Goal: Find specific page/section: Find specific page/section

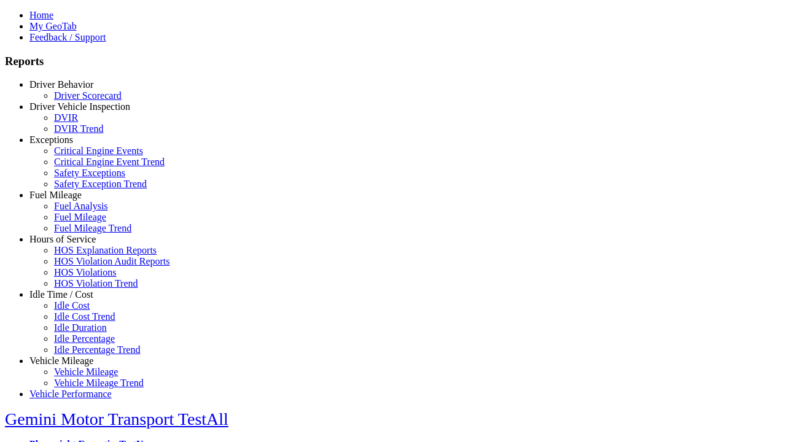
click at [71, 90] on link "Driver Behavior" at bounding box center [61, 84] width 64 height 10
click at [80, 101] on link "Driver Scorecard" at bounding box center [88, 95] width 68 height 10
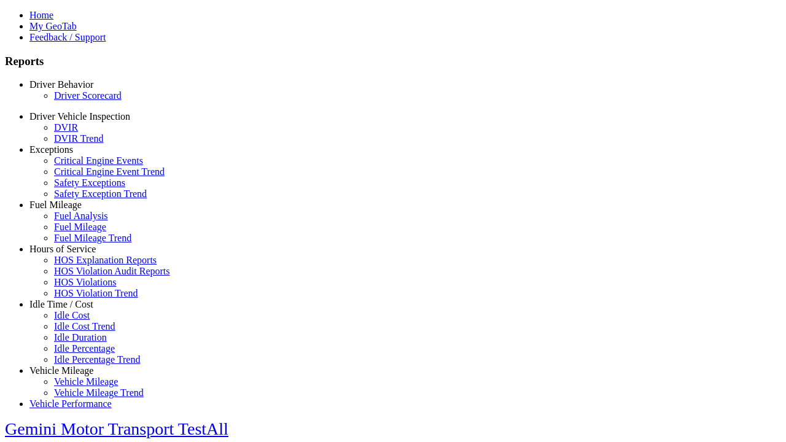
scroll to position [257, 0]
